Goal: Task Accomplishment & Management: Manage account settings

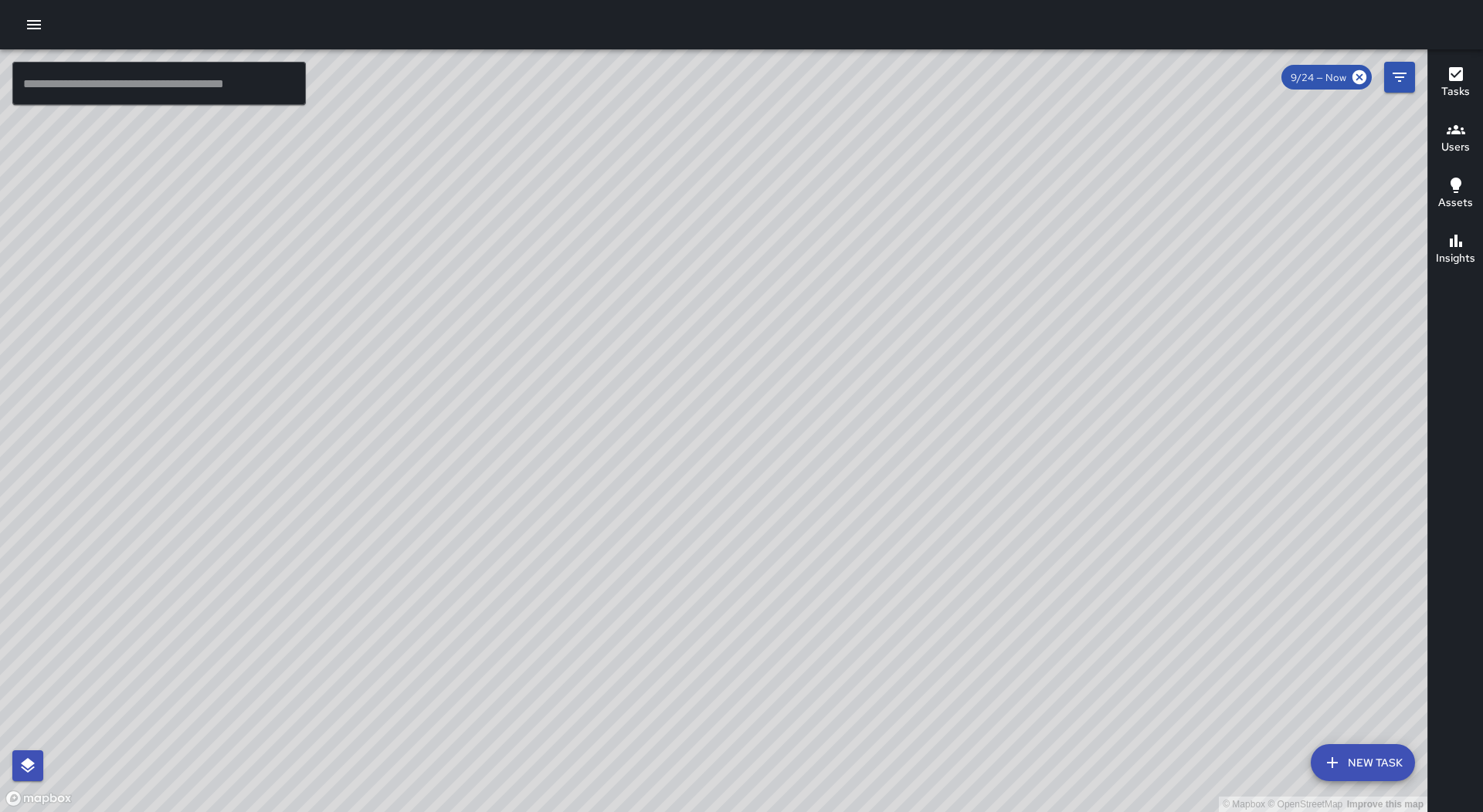
drag, startPoint x: 938, startPoint y: 384, endPoint x: 527, endPoint y: 480, distance: 422.1
click at [537, 516] on div "© Mapbox © OpenStreetMap Improve this map" at bounding box center [714, 430] width 1427 height 763
click at [41, 18] on icon "button" at bounding box center [34, 25] width 19 height 19
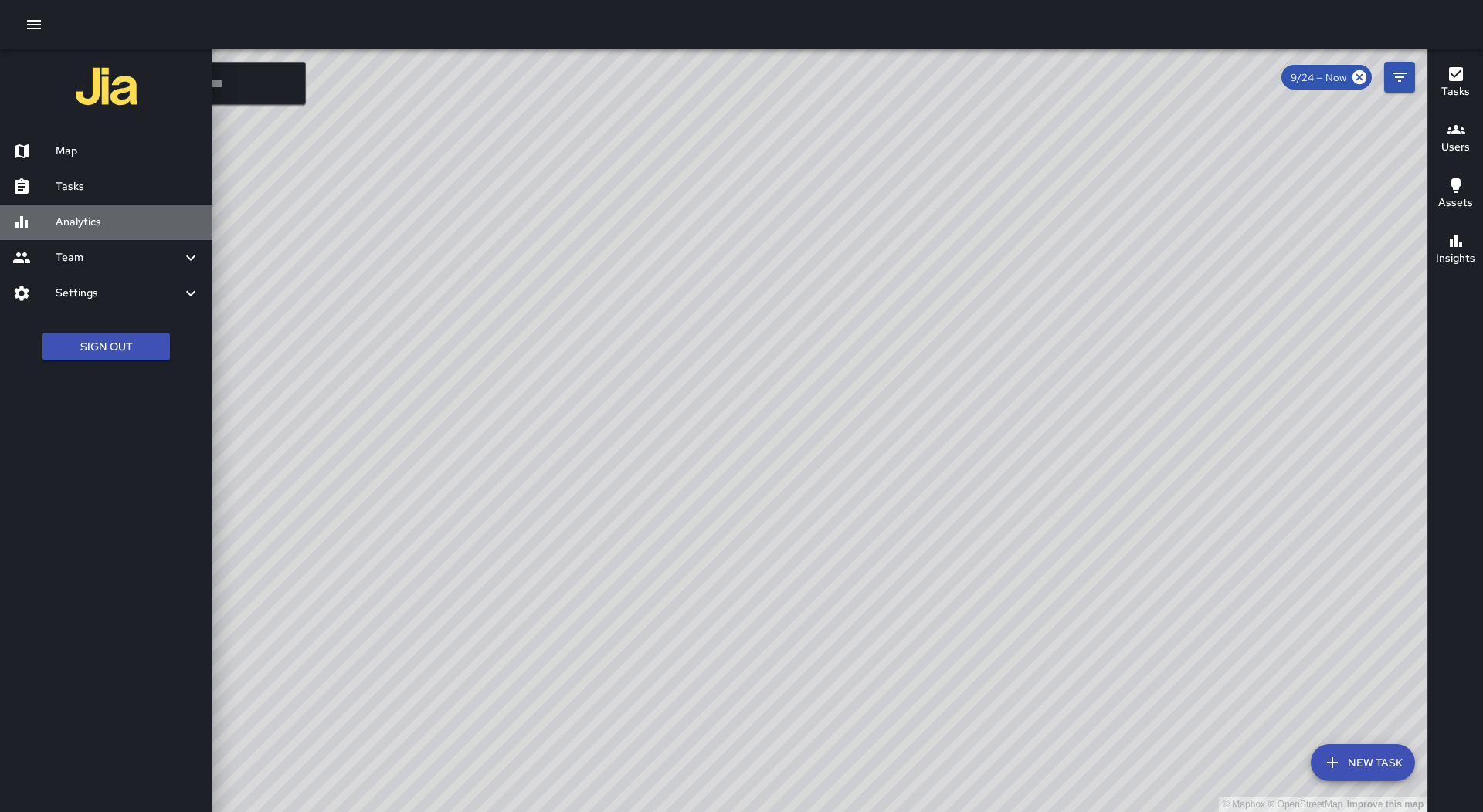
click at [79, 205] on div "Analytics" at bounding box center [106, 222] width 212 height 35
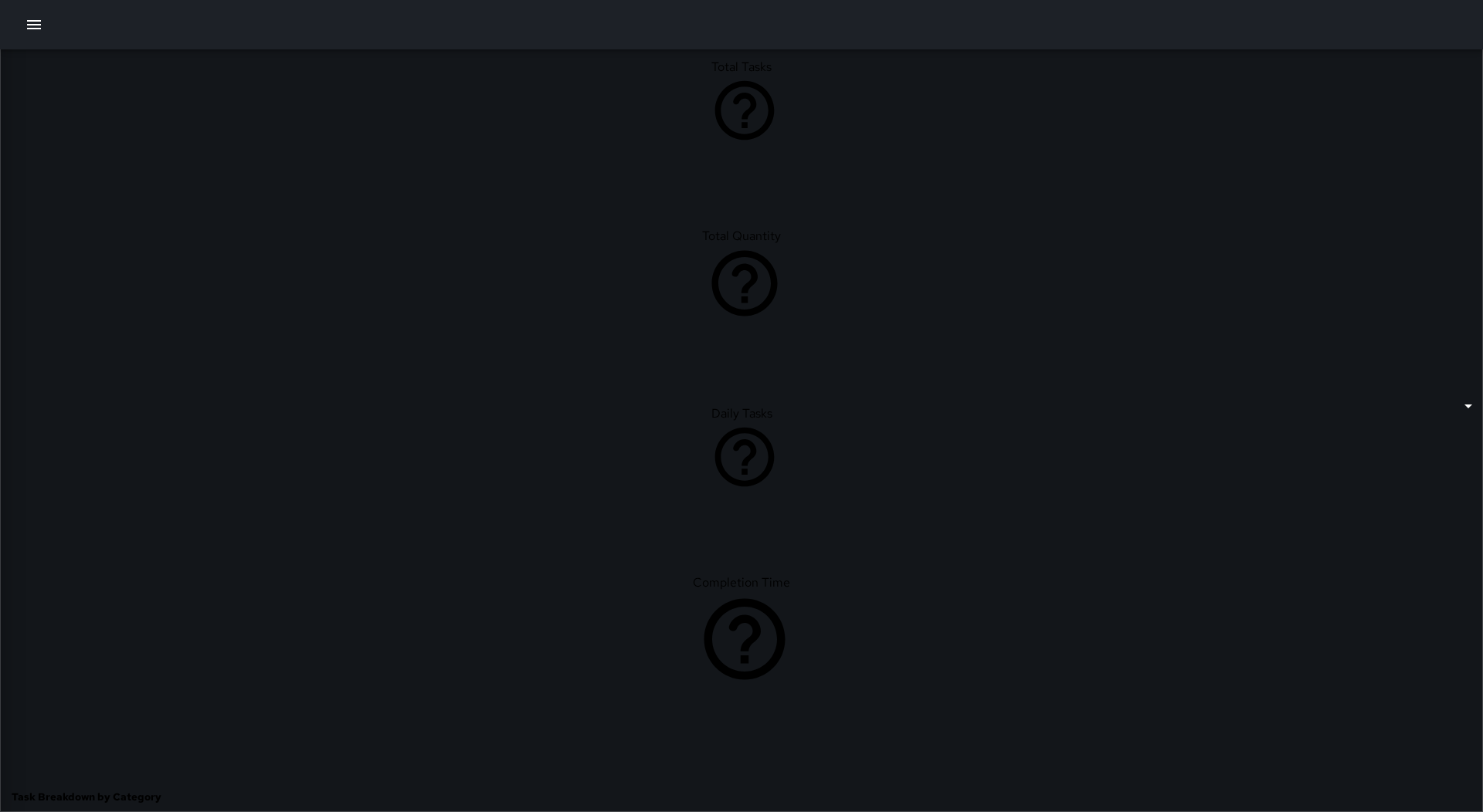
click at [30, 23] on icon "button" at bounding box center [34, 25] width 19 height 19
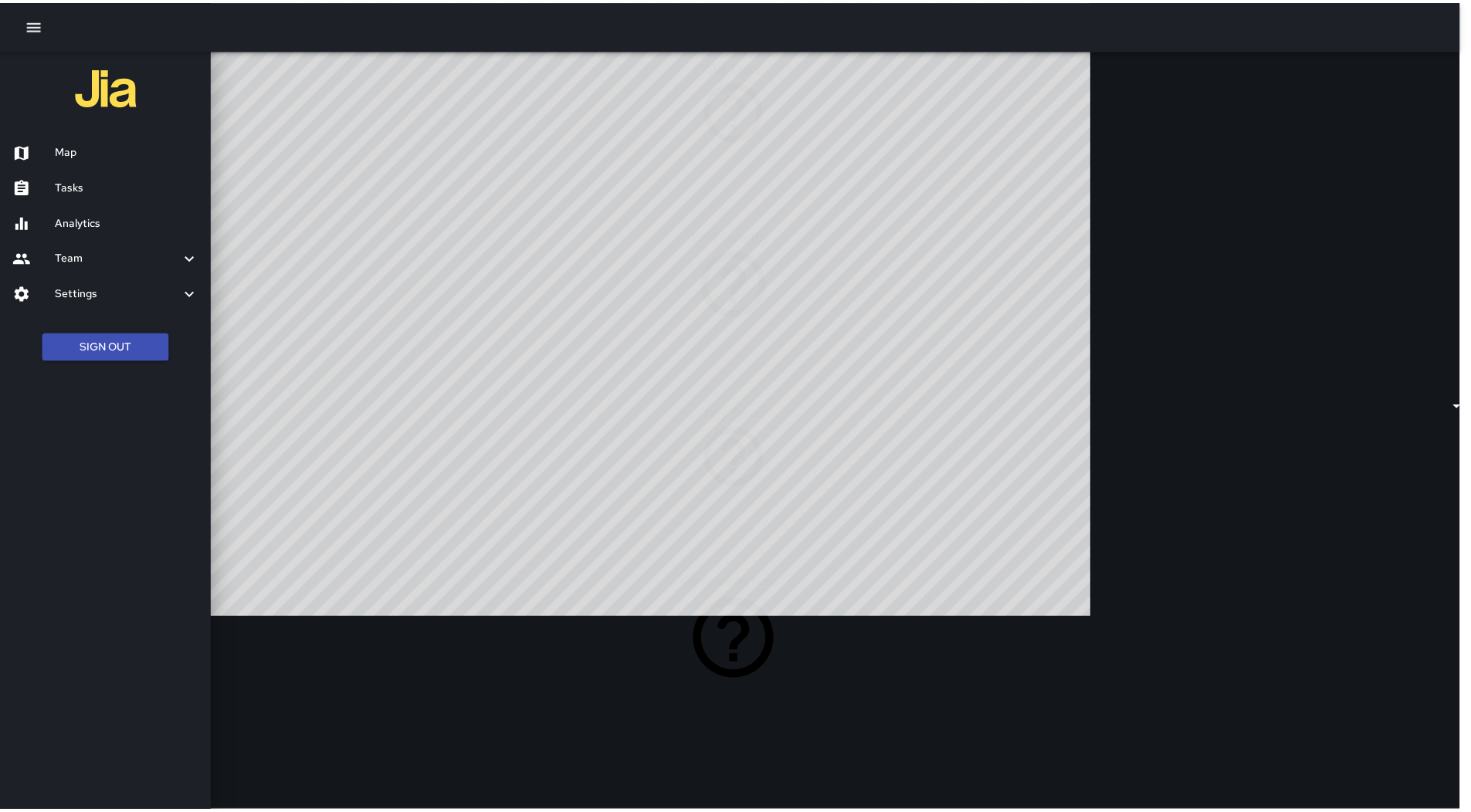
scroll to position [450, 1086]
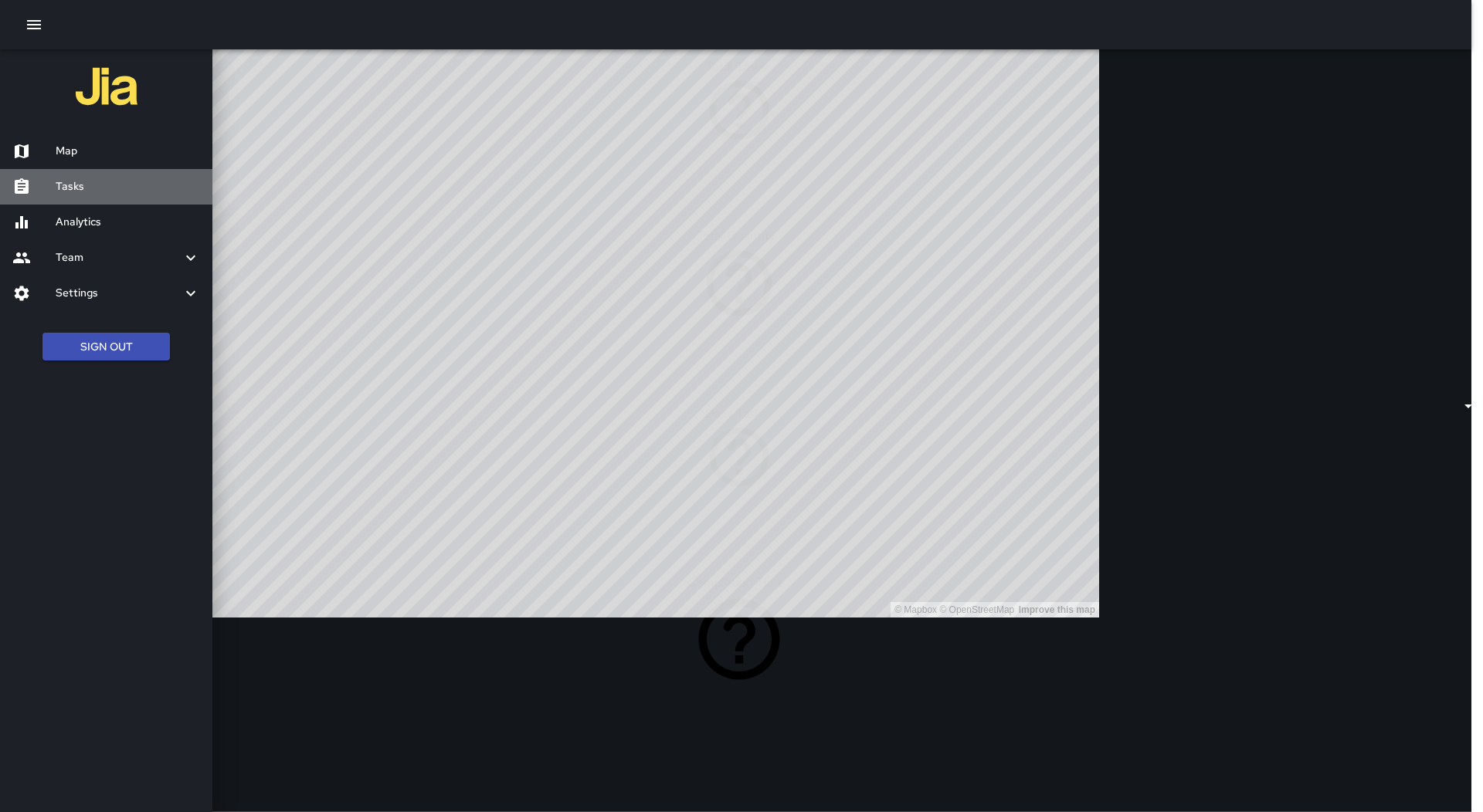
click at [68, 174] on div "Tasks" at bounding box center [106, 186] width 212 height 35
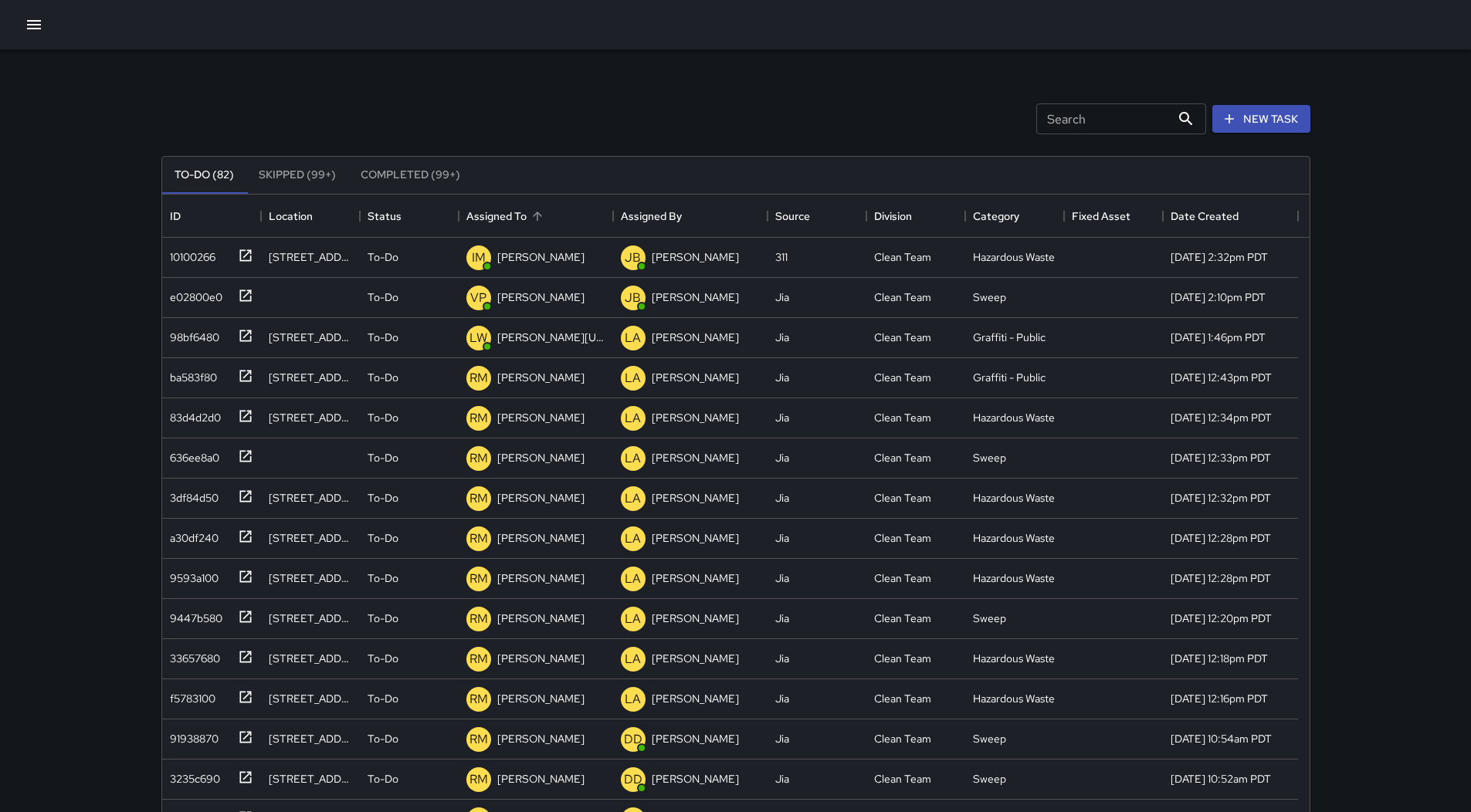
scroll to position [642, 1136]
click at [558, 213] on div "Assigned To" at bounding box center [536, 216] width 139 height 43
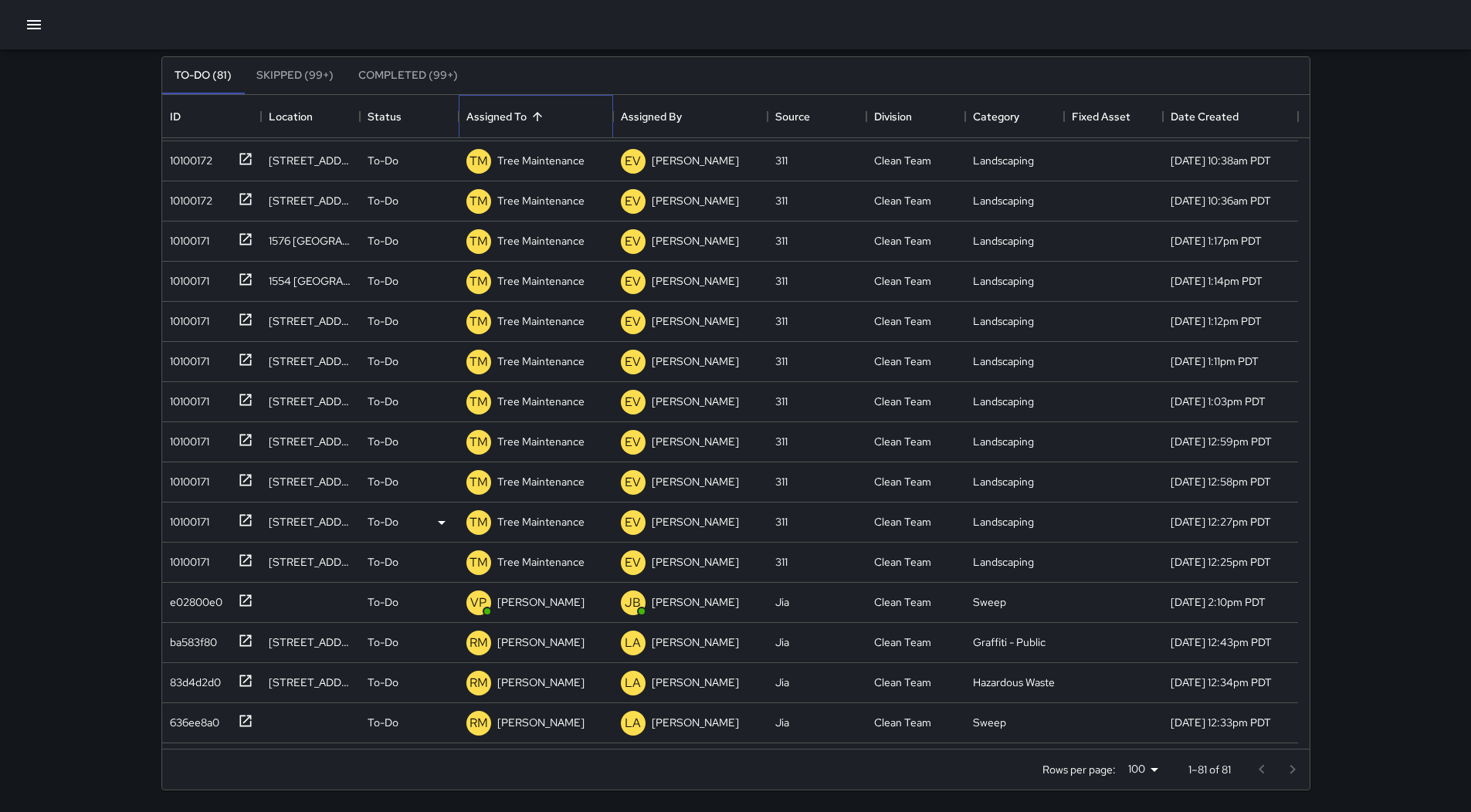
scroll to position [1792, 0]
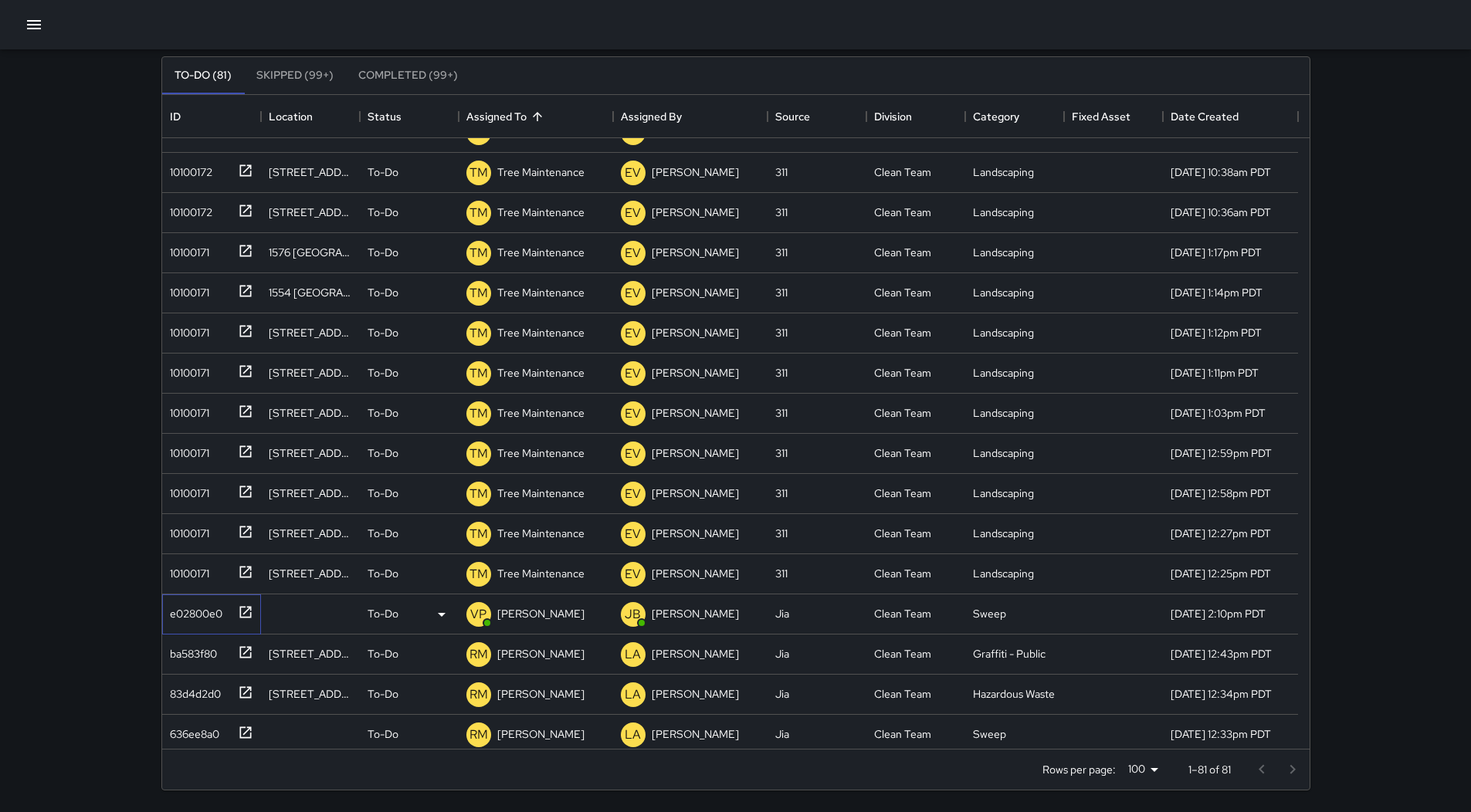
click at [196, 597] on div "e02800e0" at bounding box center [211, 614] width 99 height 40
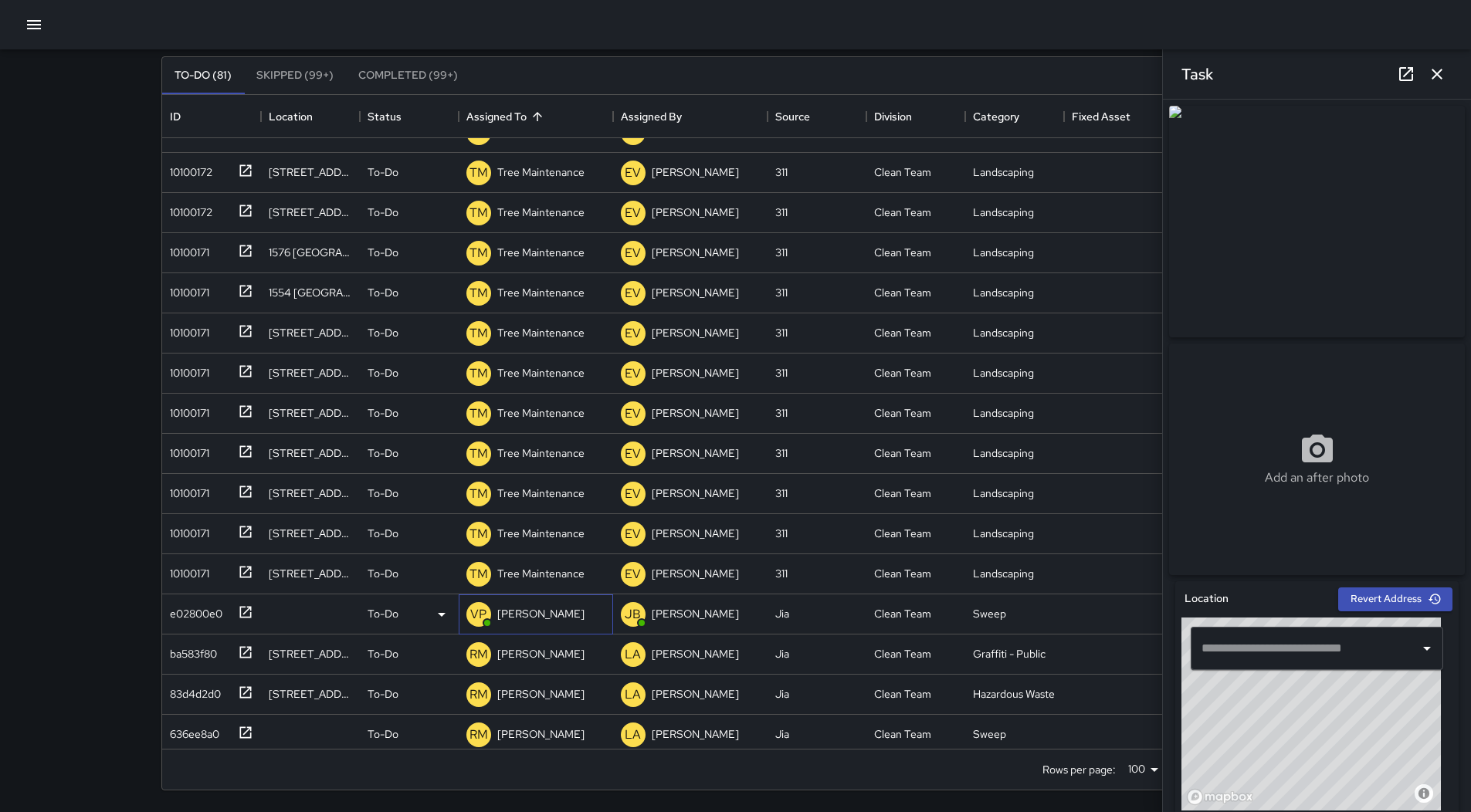
click at [544, 613] on p "[PERSON_NAME]" at bounding box center [541, 614] width 88 height 16
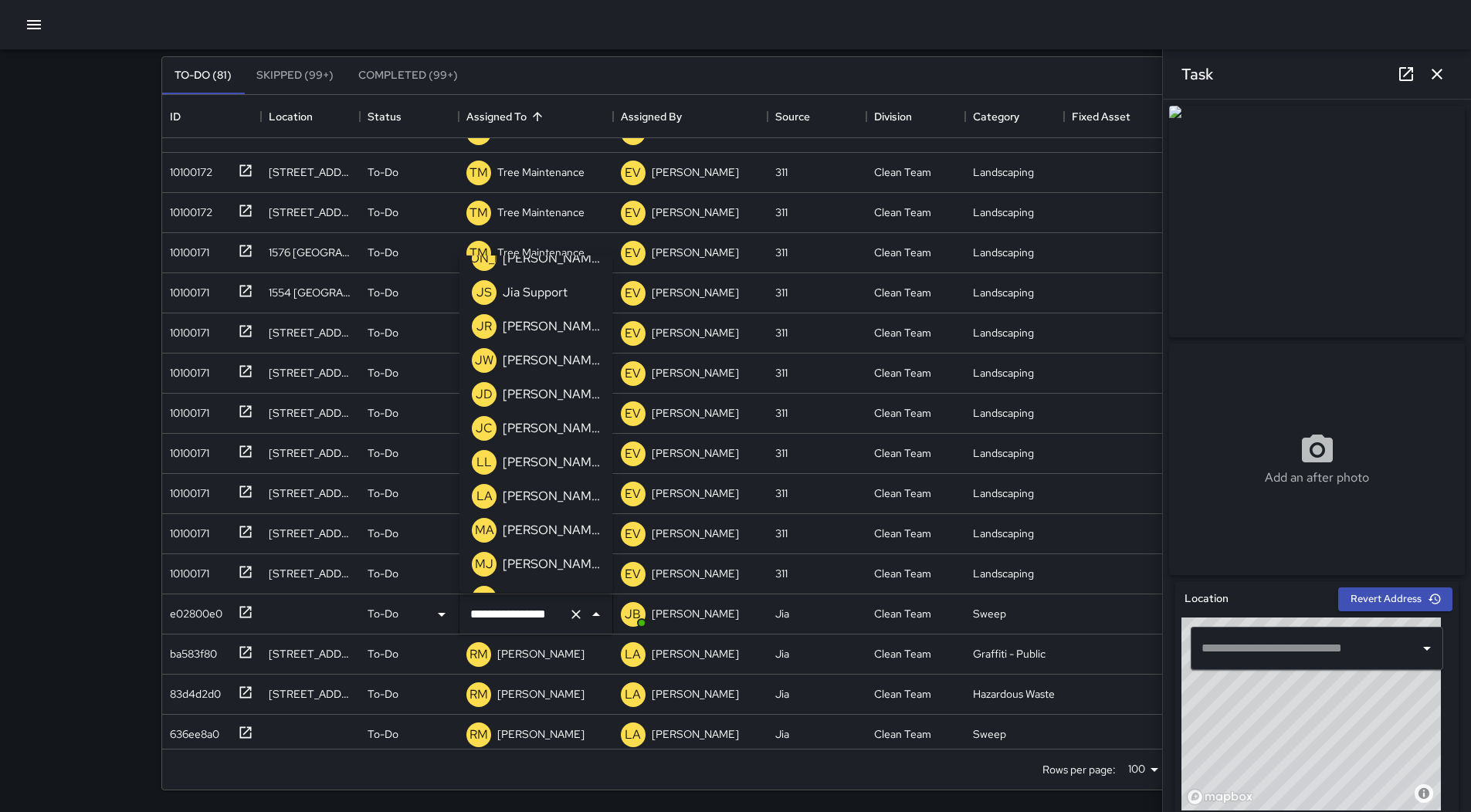
scroll to position [850, 0]
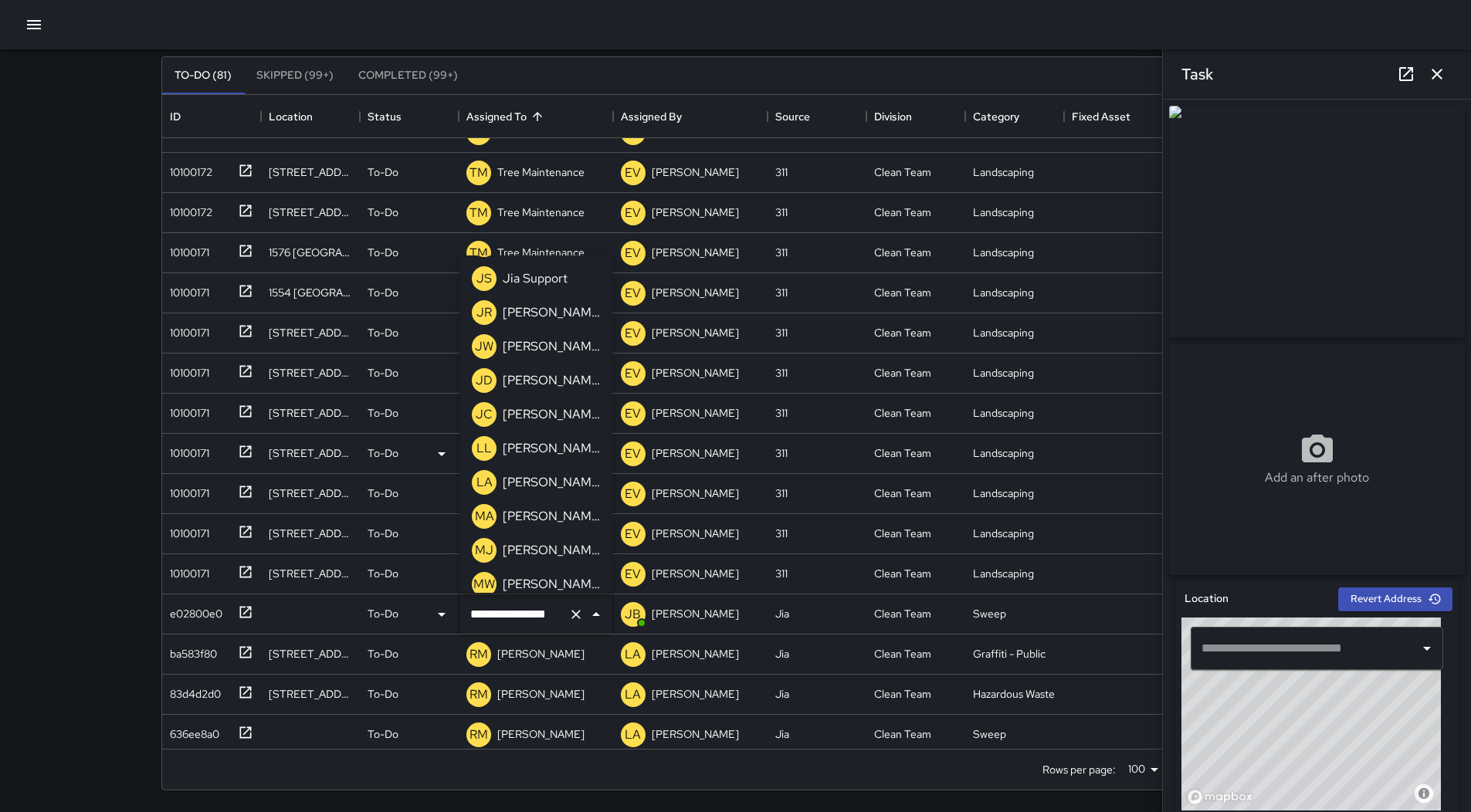
click at [548, 455] on p "[PERSON_NAME]" at bounding box center [551, 449] width 97 height 19
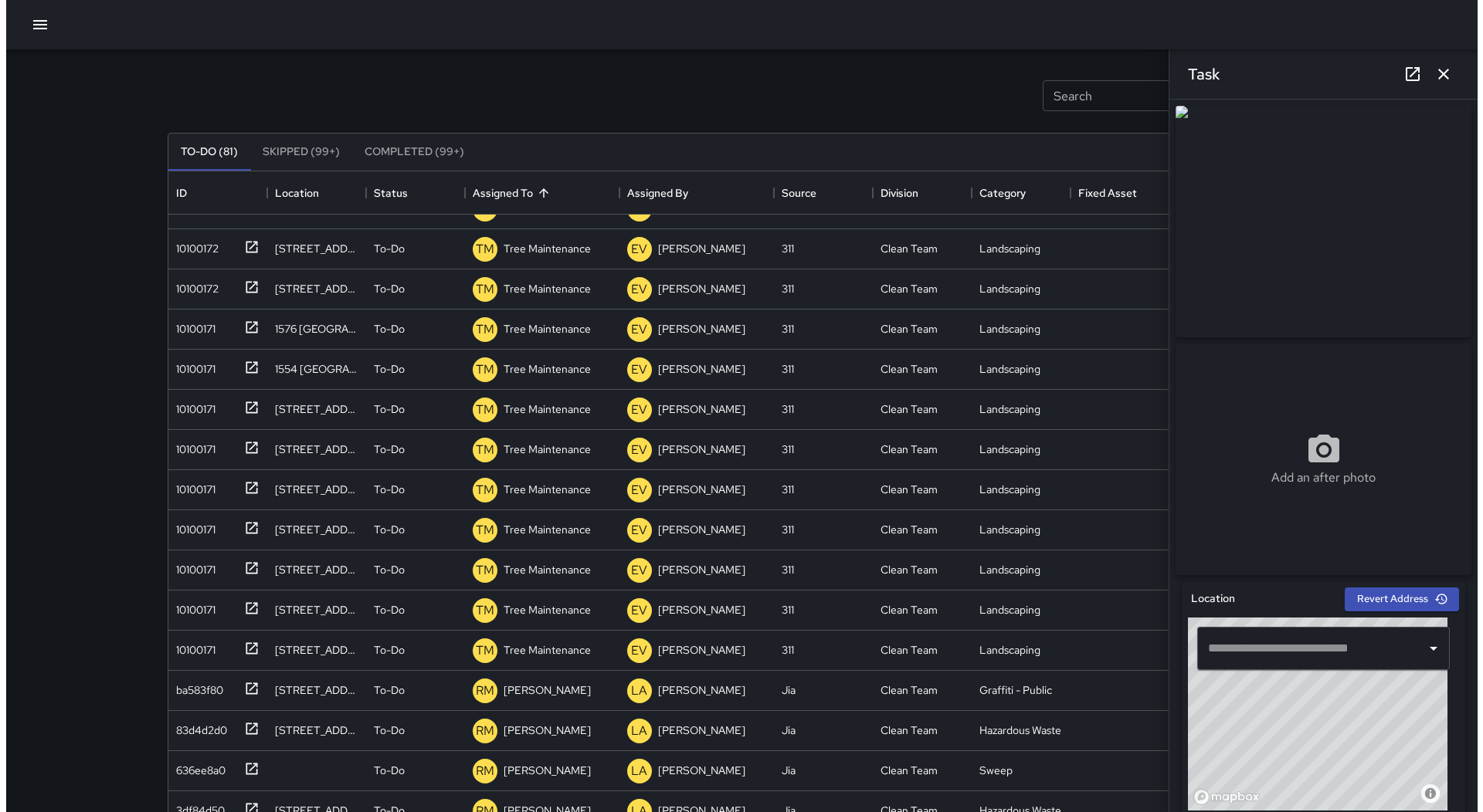
scroll to position [23, 0]
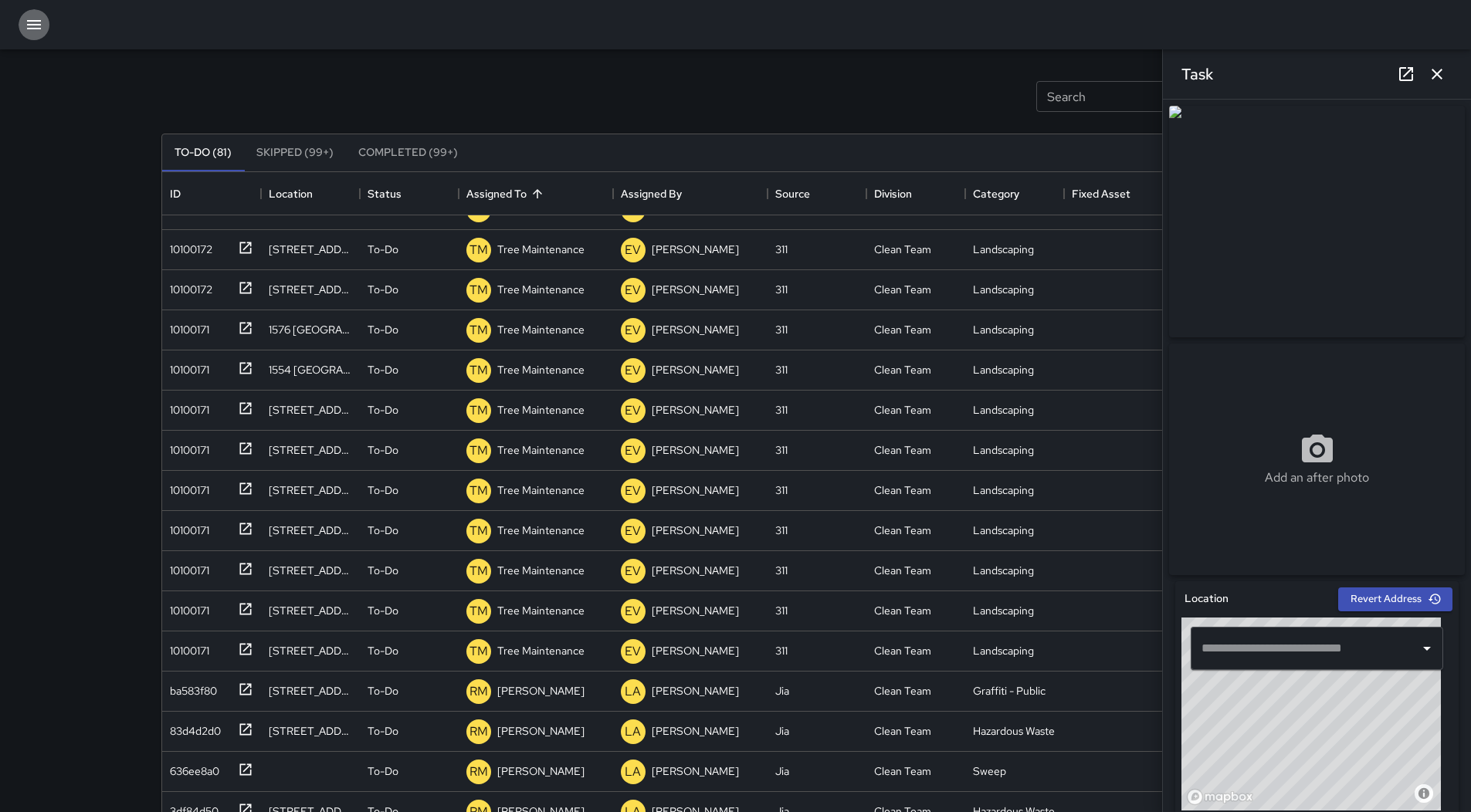
click at [30, 28] on icon "button" at bounding box center [34, 25] width 14 height 9
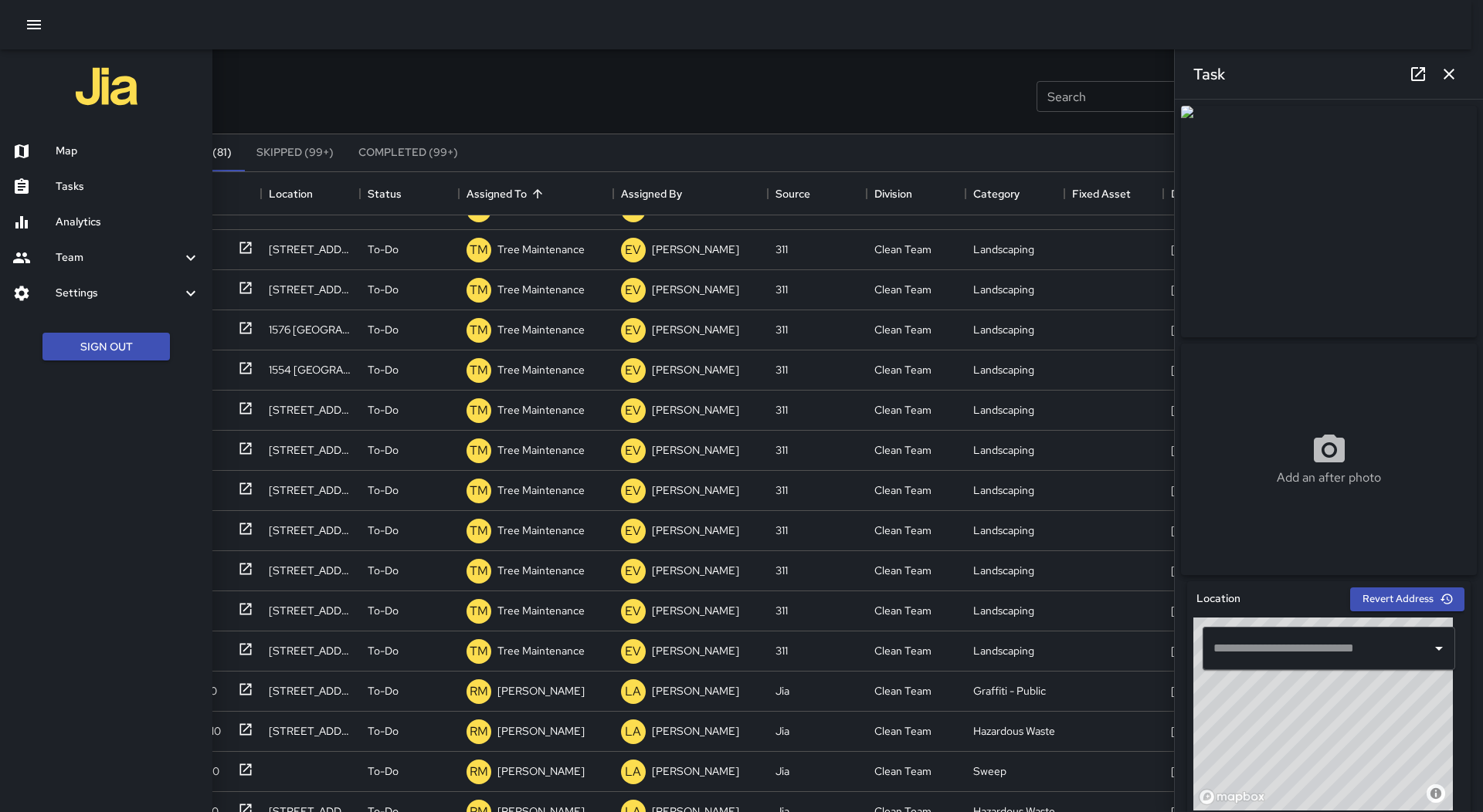
drag, startPoint x: 85, startPoint y: 149, endPoint x: 900, endPoint y: 154, distance: 815.0
click at [85, 149] on h6 "Map" at bounding box center [128, 152] width 145 height 17
